Goal: Transaction & Acquisition: Register for event/course

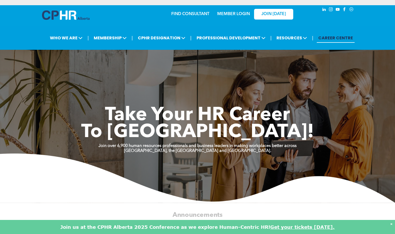
click at [241, 12] on link "MEMBER LOGIN" at bounding box center [233, 14] width 33 height 4
click at [238, 13] on link "MEMBER LOGIN" at bounding box center [233, 14] width 33 height 4
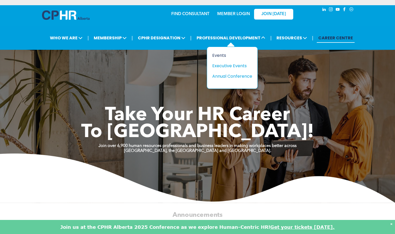
click at [218, 55] on div "Events" at bounding box center [230, 55] width 36 height 7
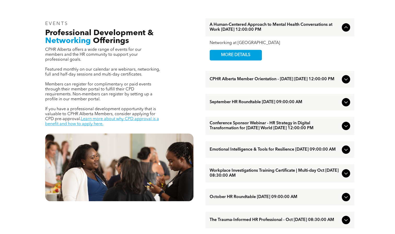
scroll to position [170, 0]
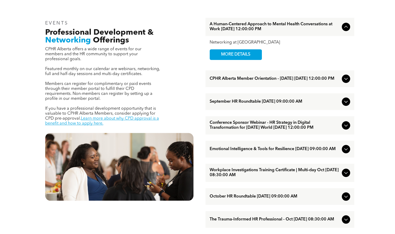
click at [345, 101] on icon at bounding box center [345, 102] width 6 height 6
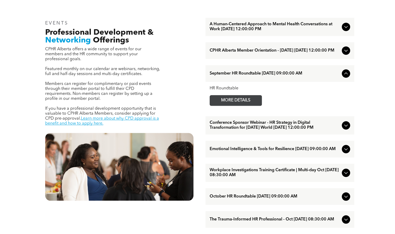
click at [243, 104] on span "MORE DETAILS" at bounding box center [235, 100] width 41 height 10
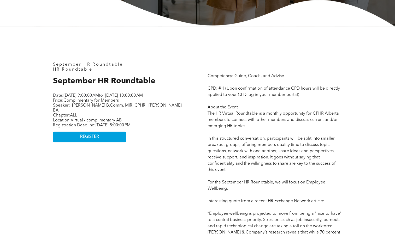
scroll to position [214, 0]
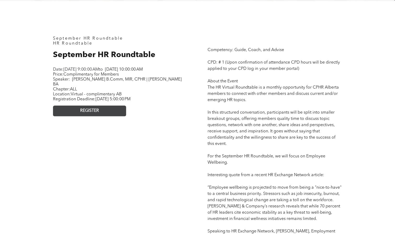
click at [85, 113] on span "REGISTER" at bounding box center [89, 111] width 19 height 5
